Goal: Navigation & Orientation: Find specific page/section

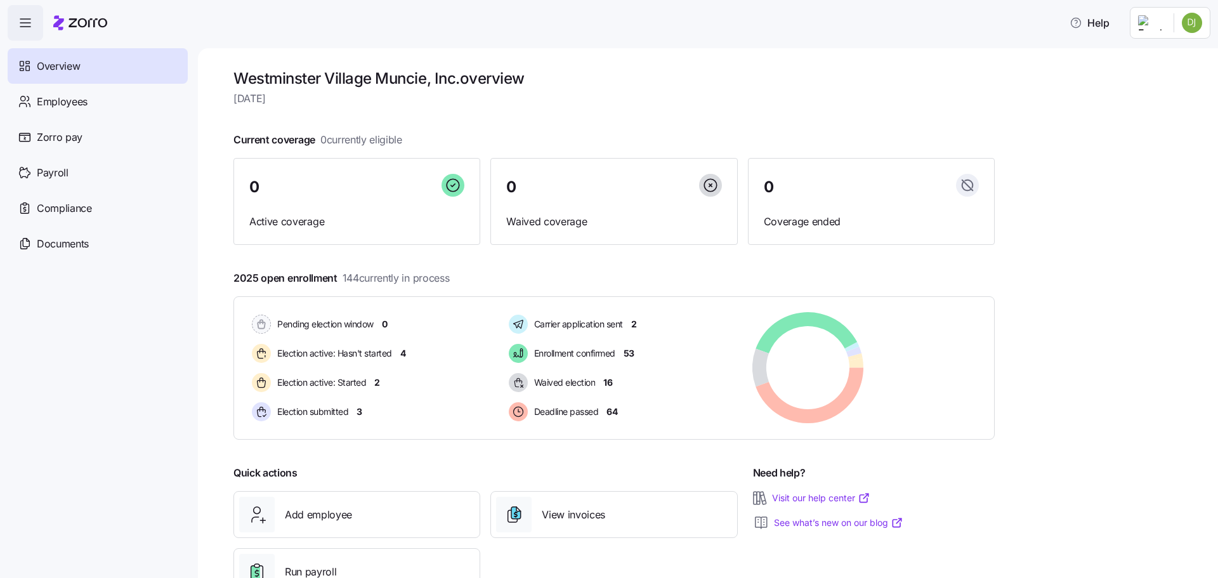
click at [1196, 23] on html "Help Overview Employees Zorro pay Payroll Compliance Documents [GEOGRAPHIC_DATA…" at bounding box center [609, 285] width 1218 height 570
click at [1173, 55] on div "Personal view" at bounding box center [1154, 57] width 75 height 14
